Goal: Information Seeking & Learning: Find specific fact

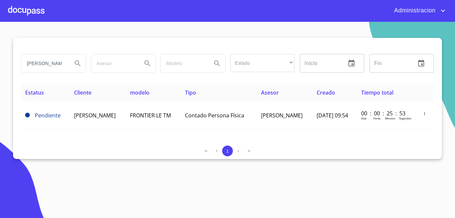
click at [58, 65] on input "[PERSON_NAME]" at bounding box center [44, 63] width 46 height 18
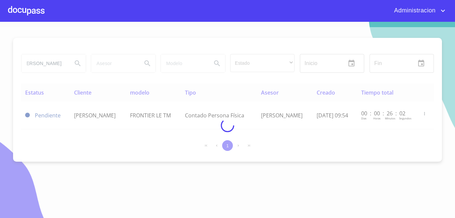
scroll to position [0, 0]
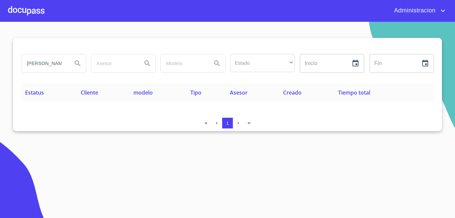
click at [48, 65] on input "[PERSON_NAME]" at bounding box center [44, 63] width 46 height 18
type input "[PERSON_NAME] DEL RIO"
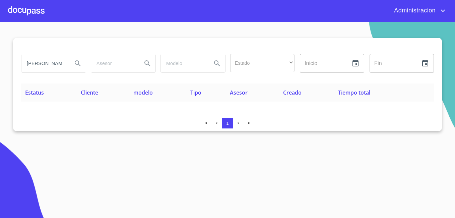
click at [47, 66] on input "[PERSON_NAME] DEL RIO" at bounding box center [44, 63] width 46 height 18
click at [37, 62] on input "[PERSON_NAME] DEL RIO" at bounding box center [44, 63] width 46 height 18
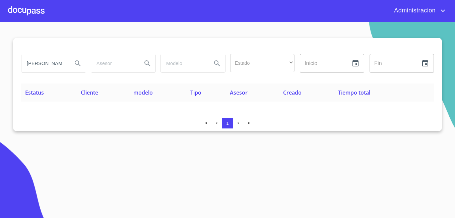
click at [37, 62] on input "[PERSON_NAME] DEL RIO" at bounding box center [44, 63] width 46 height 18
